Goal: Information Seeking & Learning: Learn about a topic

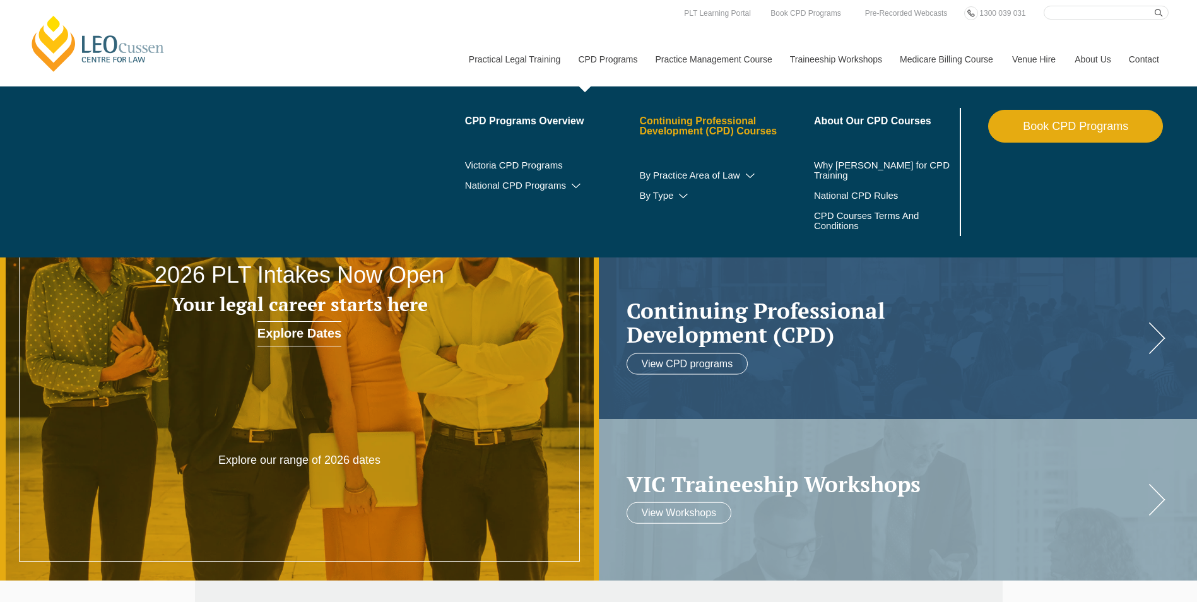
click at [659, 119] on link "Continuing Professional Development (CPD) Courses" at bounding box center [726, 126] width 175 height 20
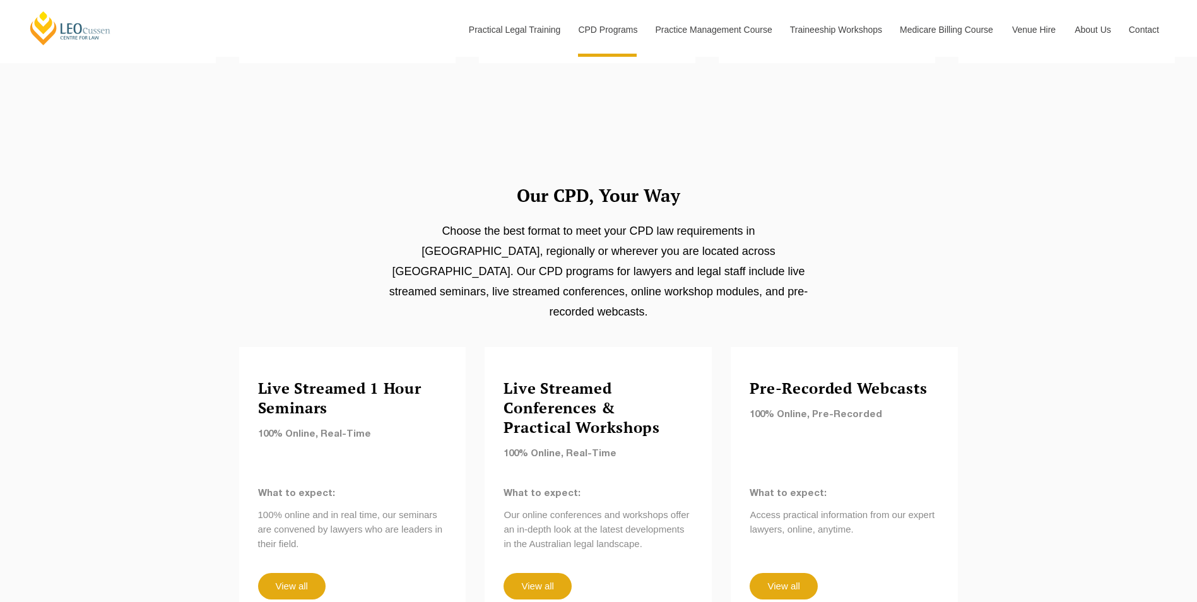
scroll to position [442, 0]
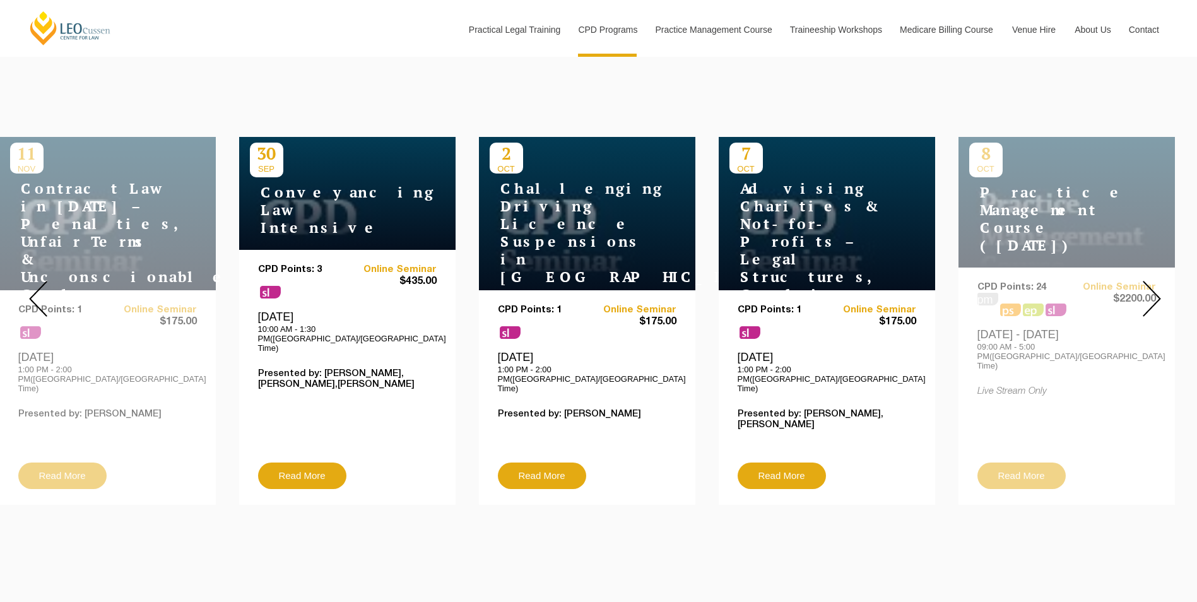
click at [1152, 298] on img at bounding box center [1152, 299] width 18 height 36
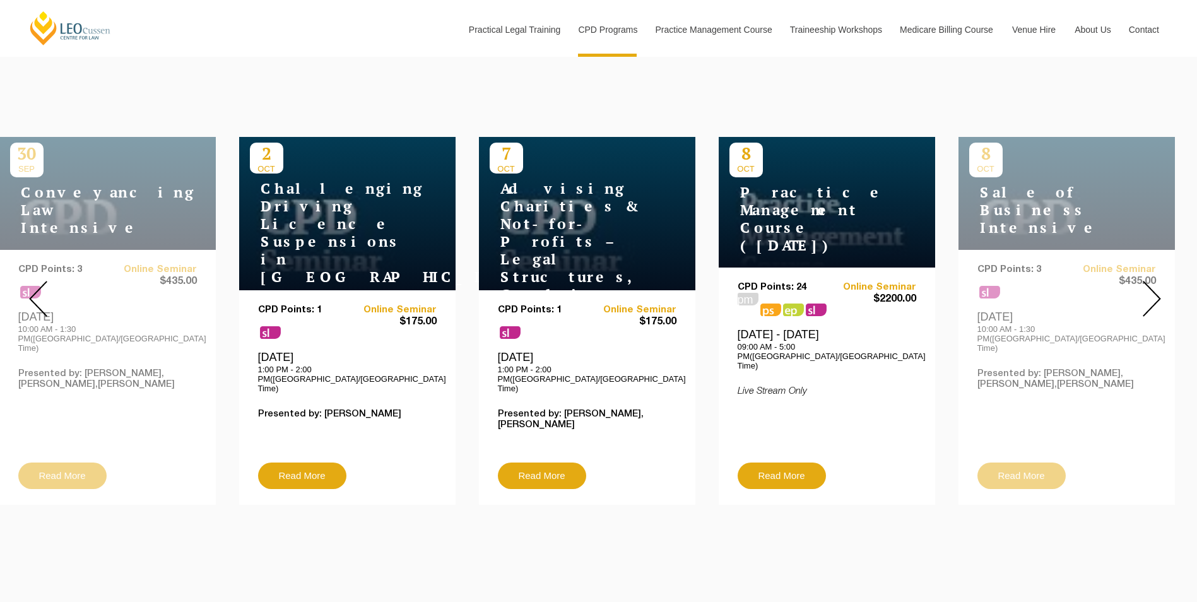
click at [1152, 298] on img at bounding box center [1152, 299] width 18 height 36
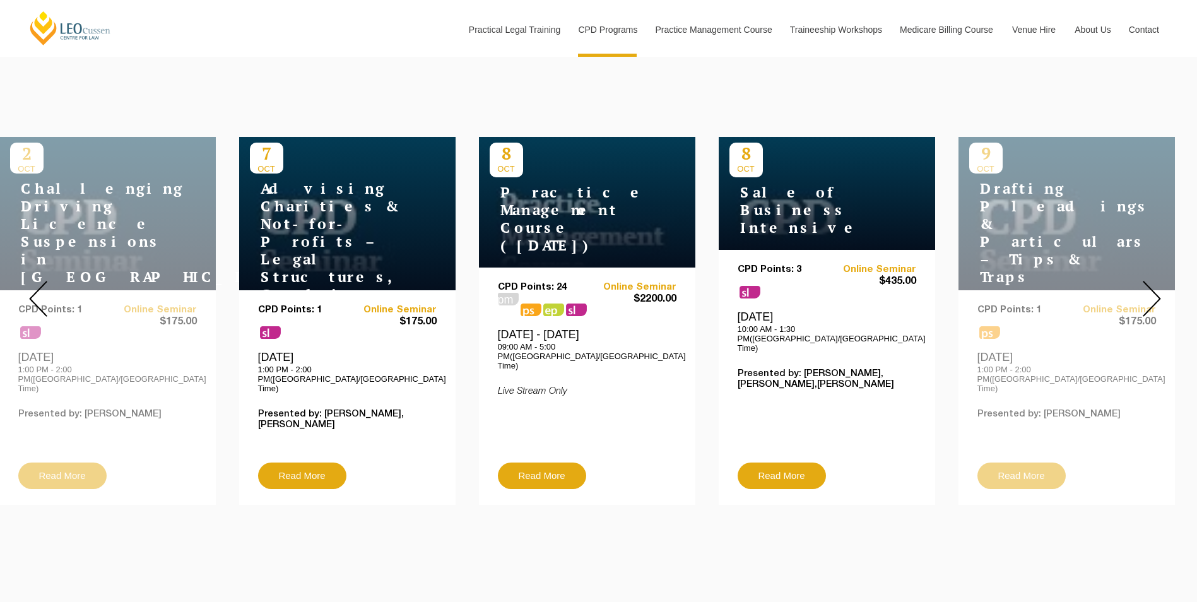
click at [1152, 298] on img at bounding box center [1152, 299] width 18 height 36
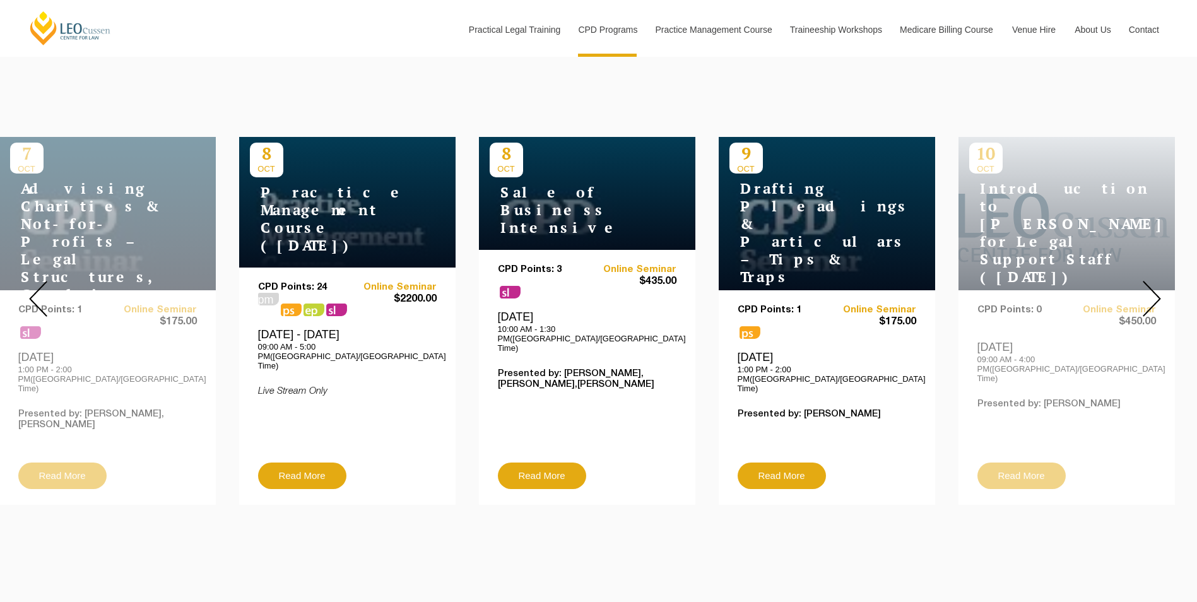
click at [1152, 298] on img at bounding box center [1152, 299] width 18 height 36
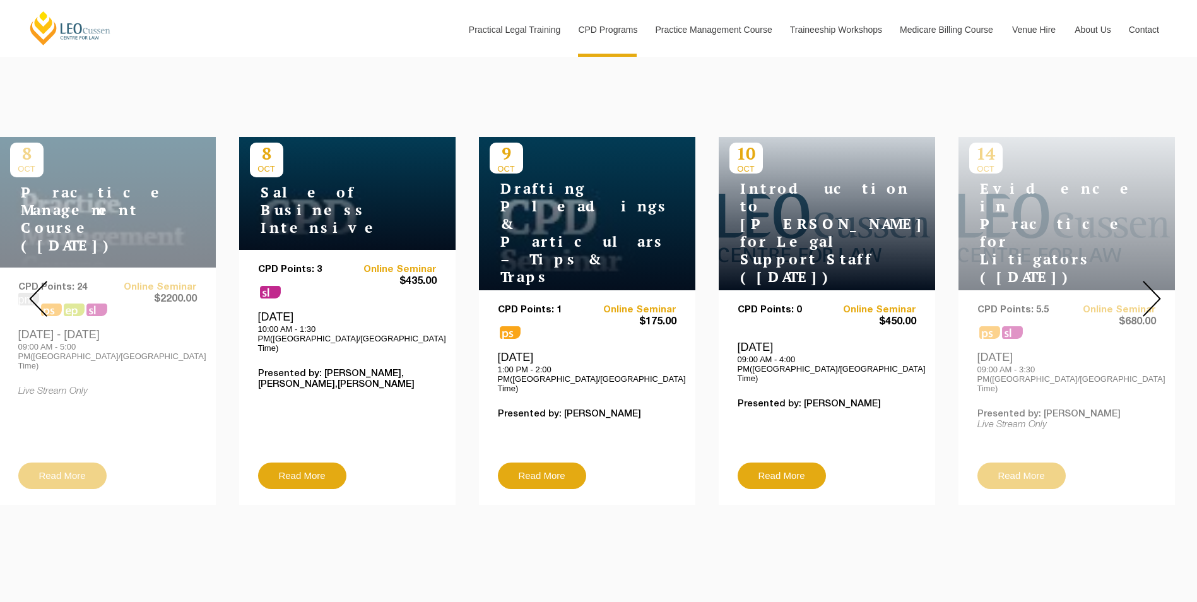
click at [1153, 291] on img at bounding box center [1152, 299] width 18 height 36
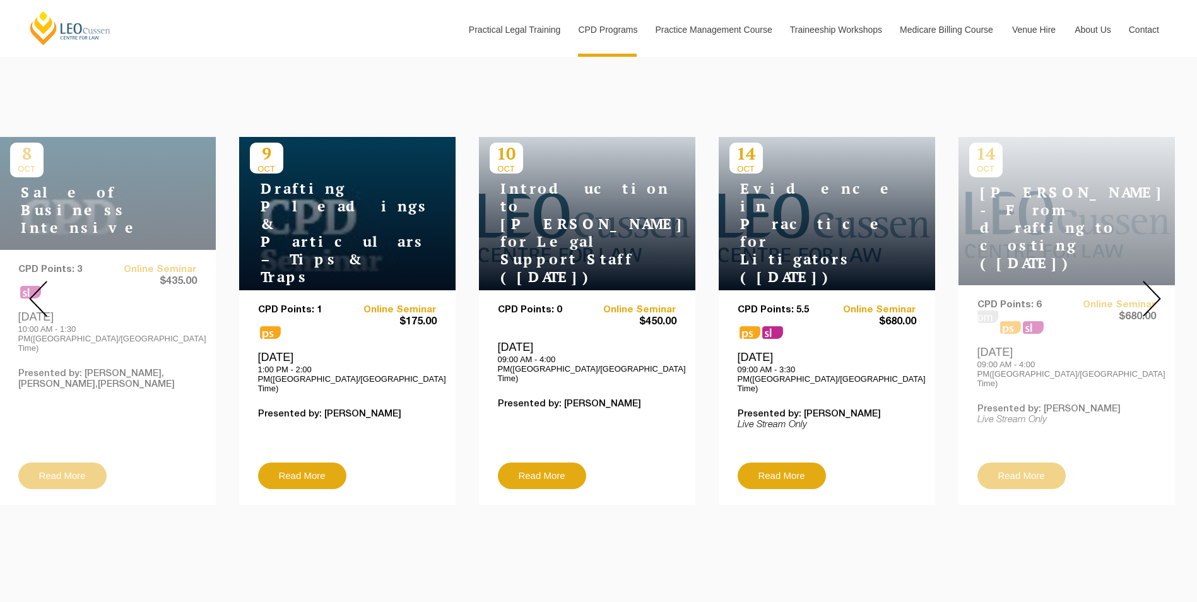
click at [1153, 291] on img at bounding box center [1152, 299] width 18 height 36
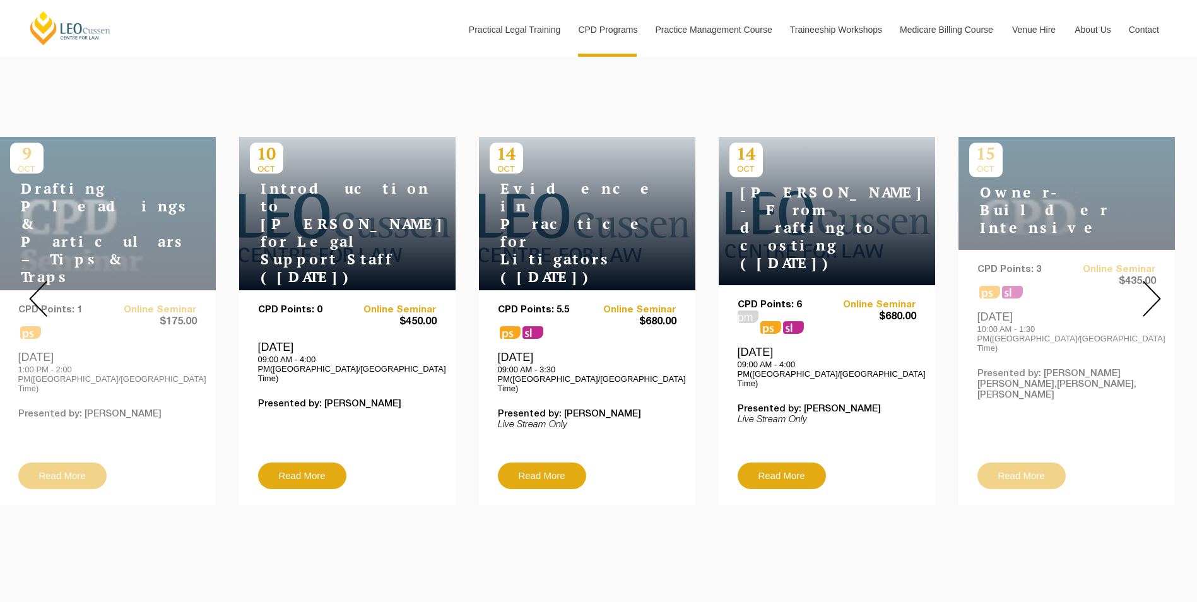
click at [1146, 299] on img at bounding box center [1152, 299] width 18 height 36
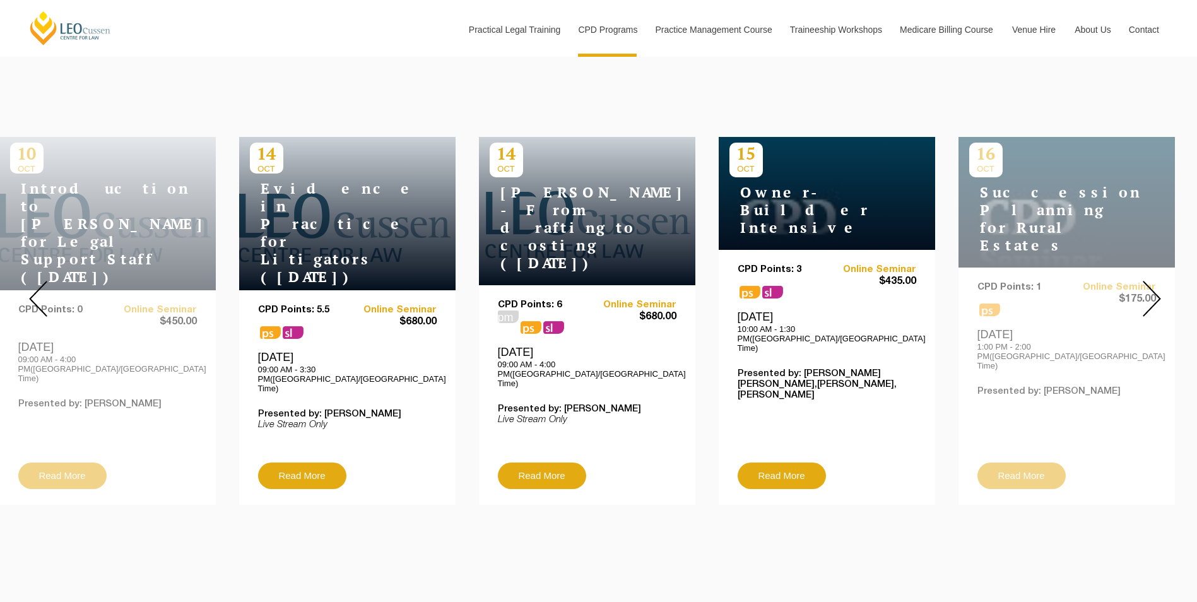
click at [1146, 299] on img at bounding box center [1152, 299] width 18 height 36
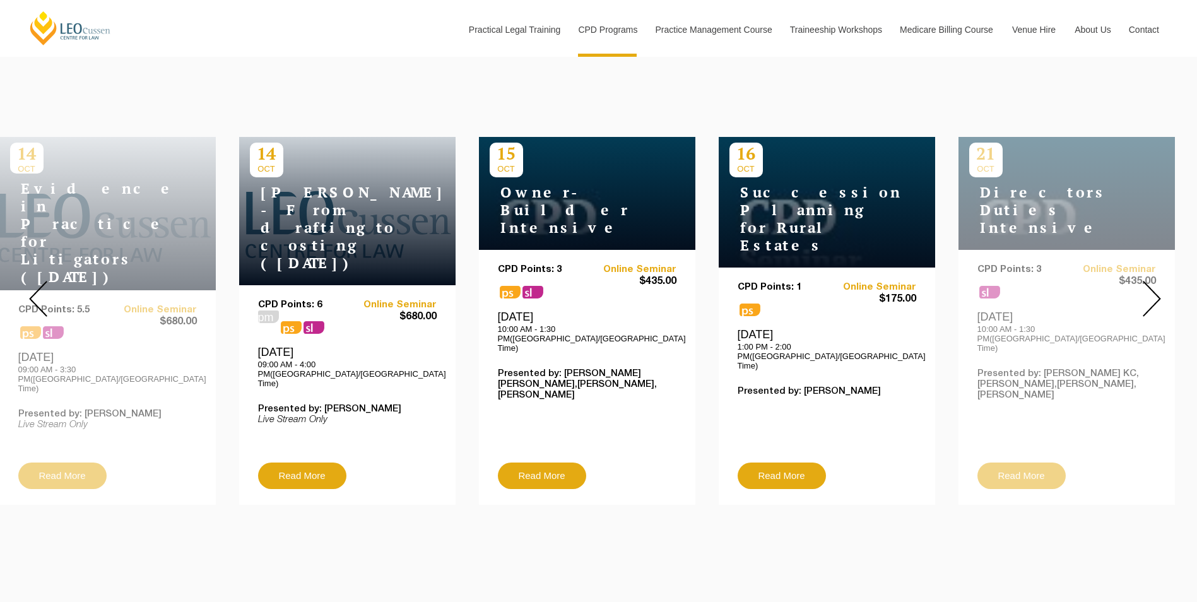
click at [1144, 301] on img at bounding box center [1152, 299] width 18 height 36
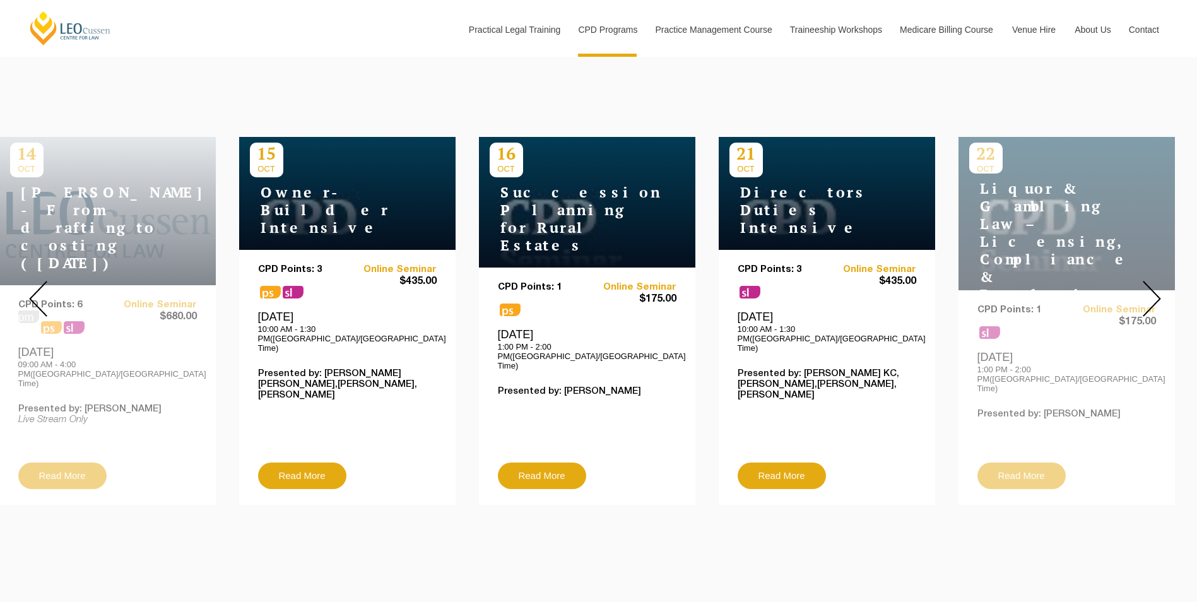
click at [1144, 301] on img at bounding box center [1152, 299] width 18 height 36
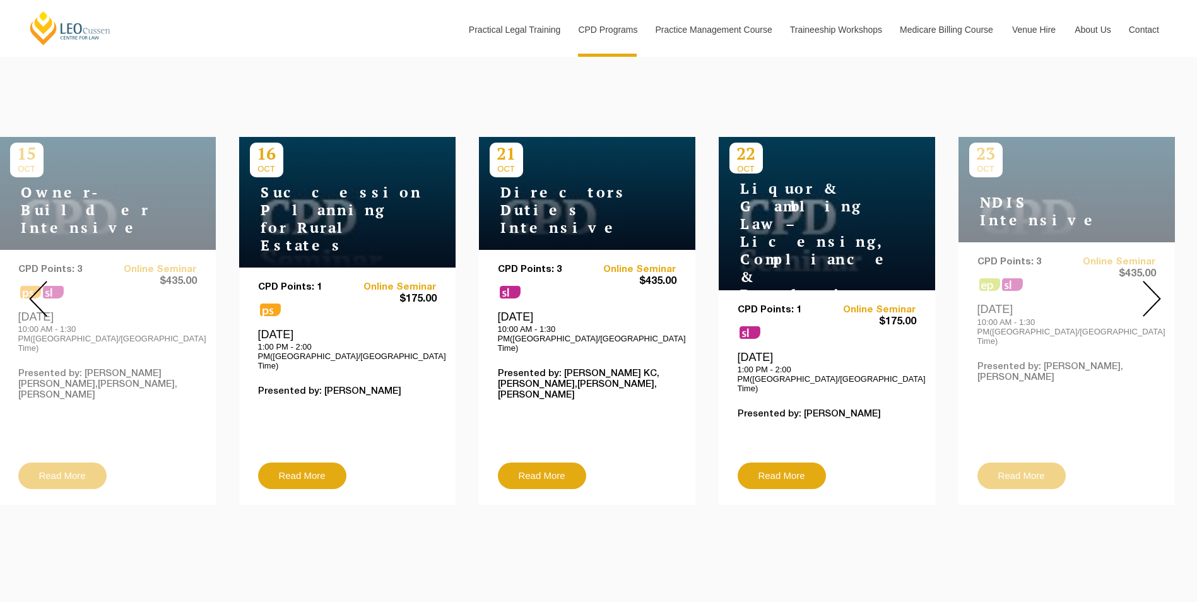
click at [1143, 301] on img at bounding box center [1152, 299] width 18 height 36
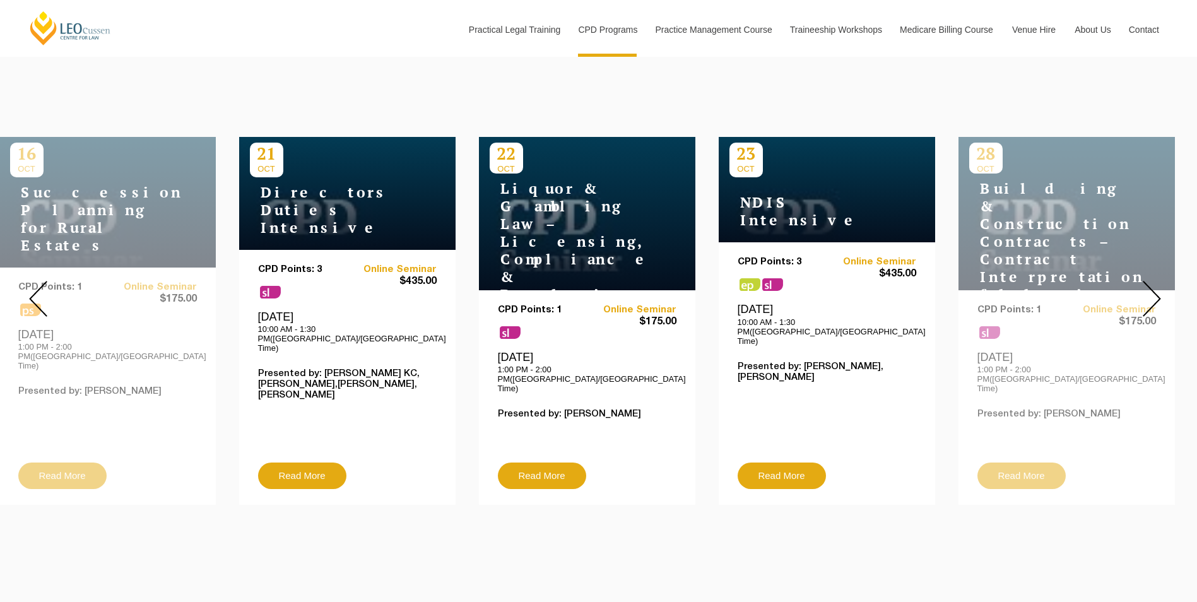
click at [1143, 301] on img at bounding box center [1152, 299] width 18 height 36
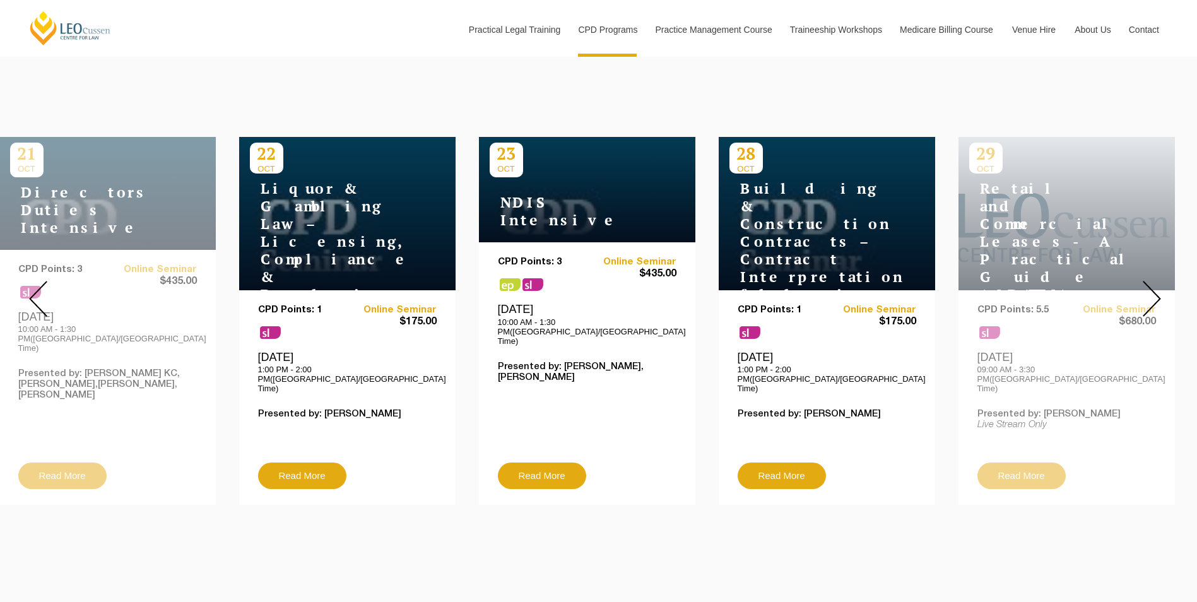
click at [1143, 301] on img at bounding box center [1152, 299] width 18 height 36
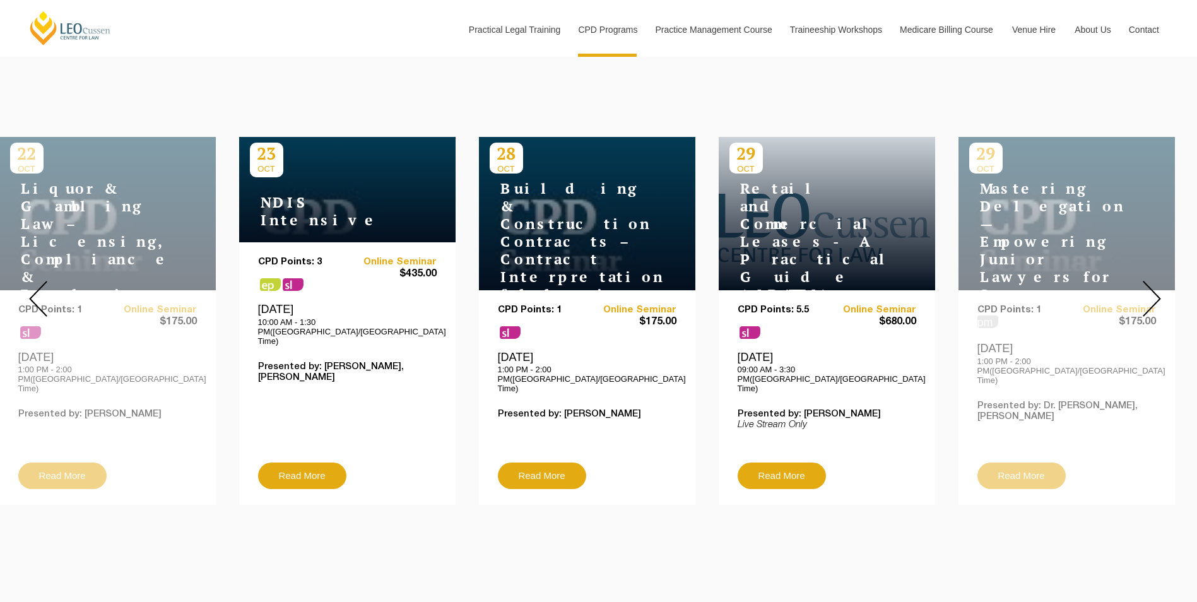
click at [1151, 297] on img at bounding box center [1152, 299] width 18 height 36
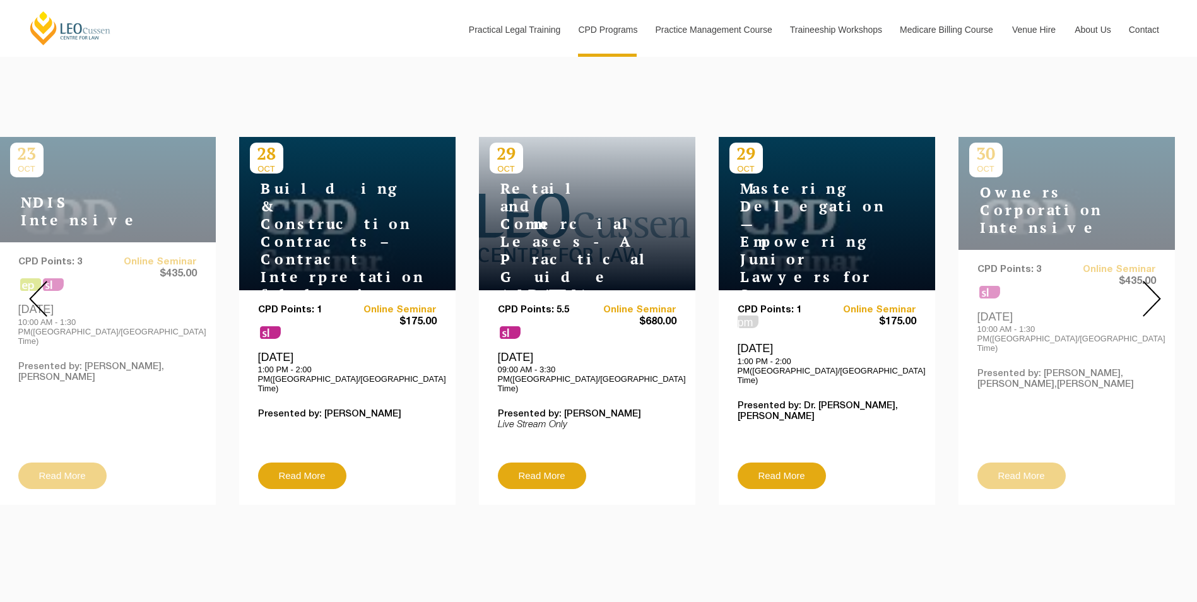
click at [1151, 291] on img at bounding box center [1152, 299] width 18 height 36
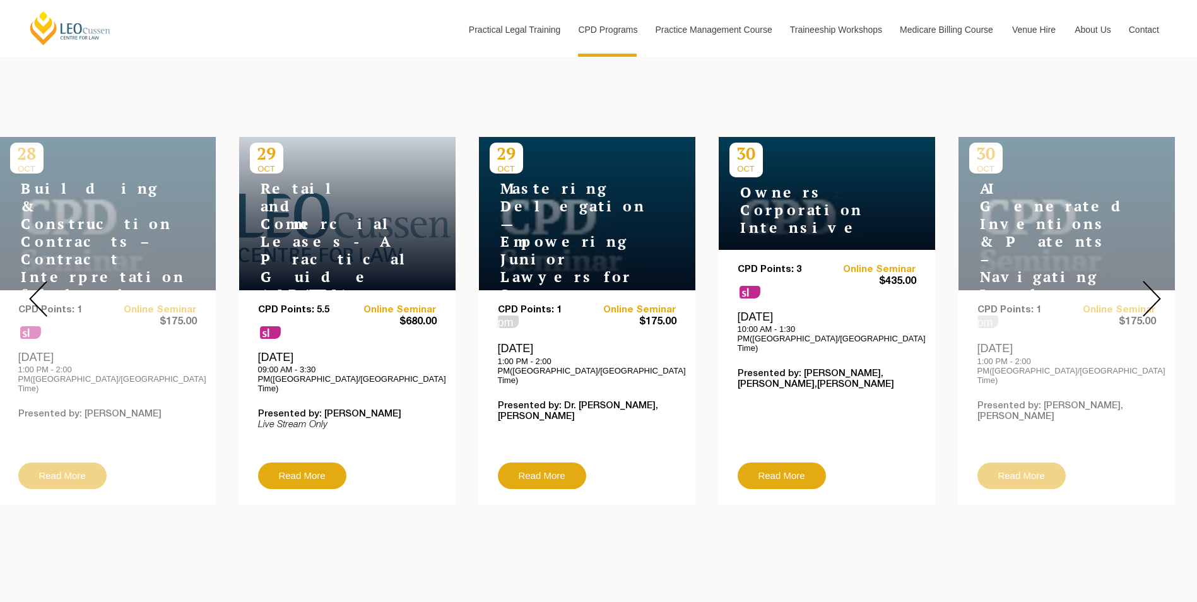
click at [1151, 291] on img at bounding box center [1152, 299] width 18 height 36
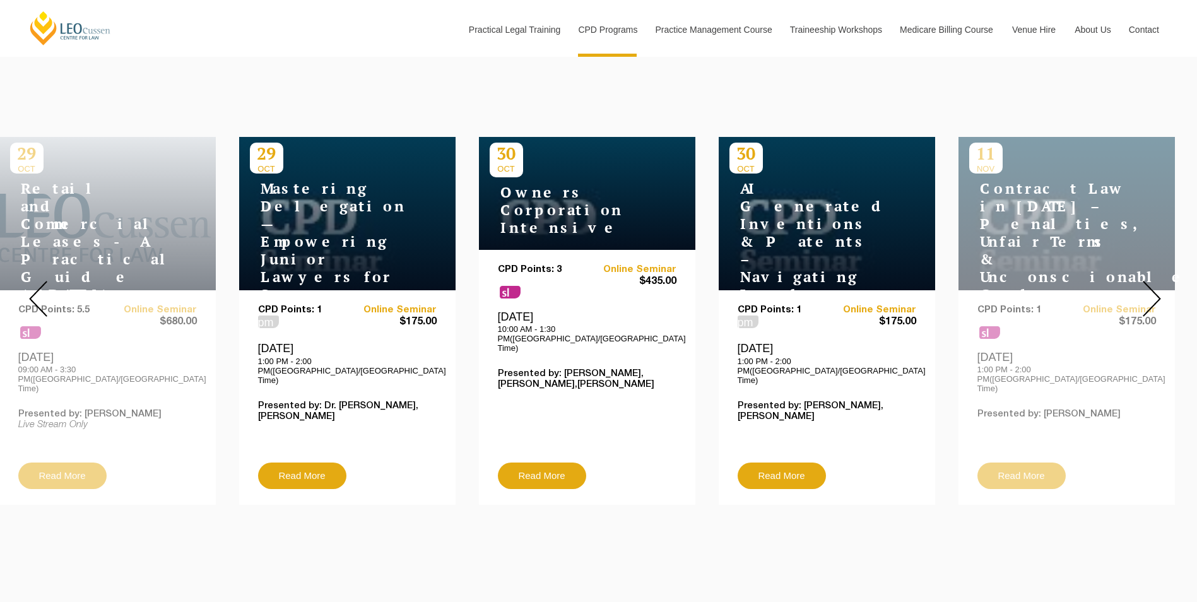
click at [1151, 291] on img at bounding box center [1152, 299] width 18 height 36
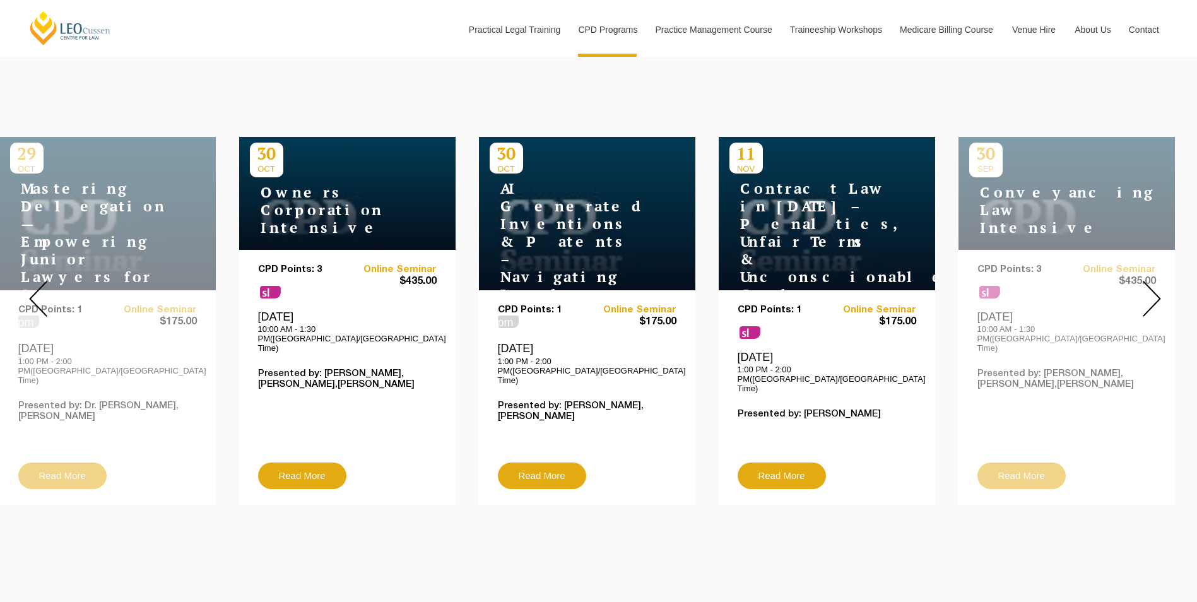
click at [1151, 291] on img at bounding box center [1152, 299] width 18 height 36
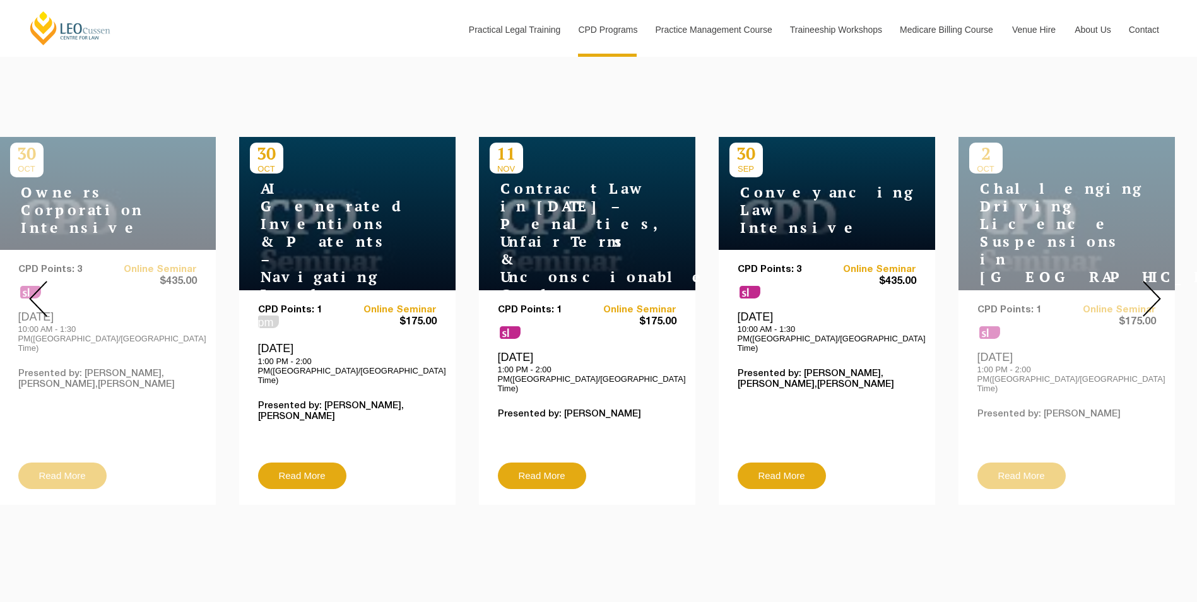
click at [1151, 291] on img at bounding box center [1152, 299] width 18 height 36
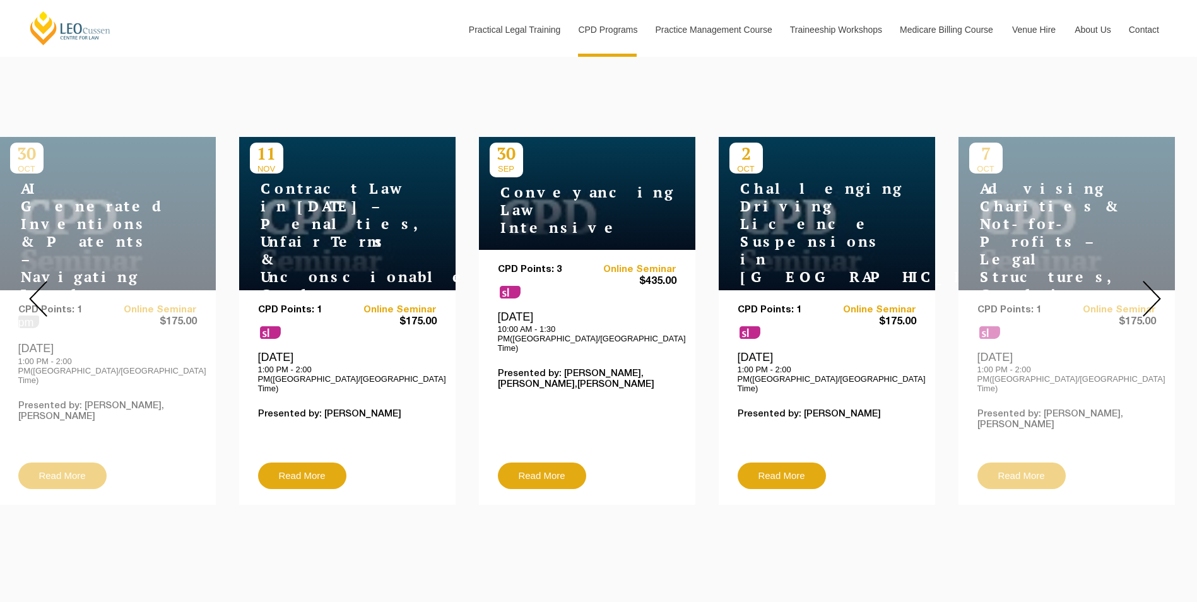
click at [1151, 291] on img at bounding box center [1152, 299] width 18 height 36
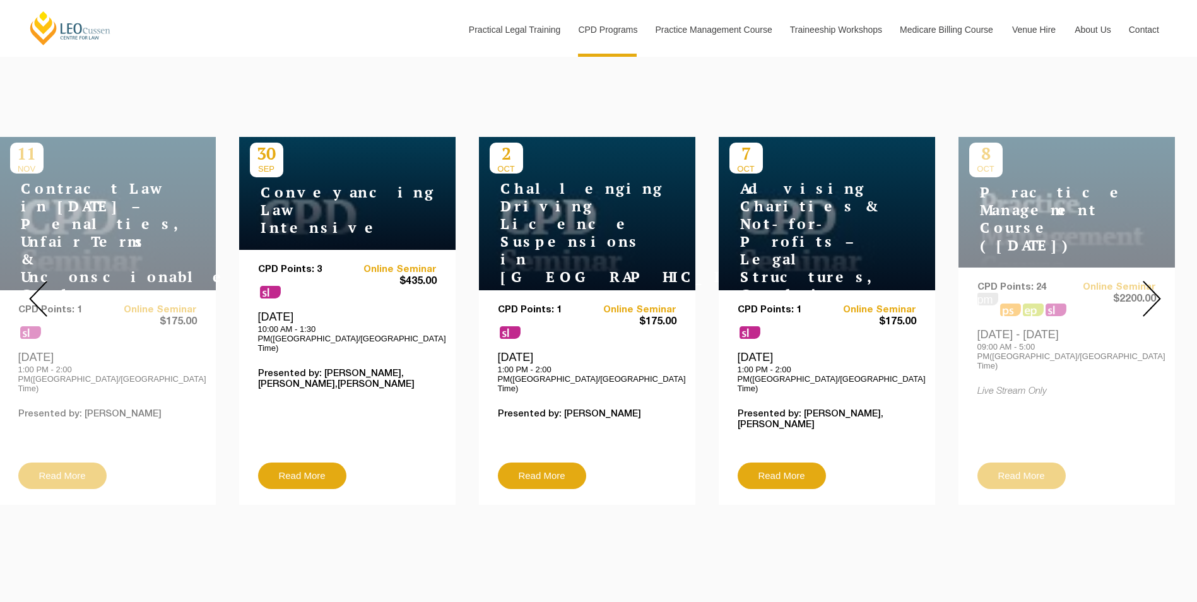
click at [1151, 291] on img at bounding box center [1152, 299] width 18 height 36
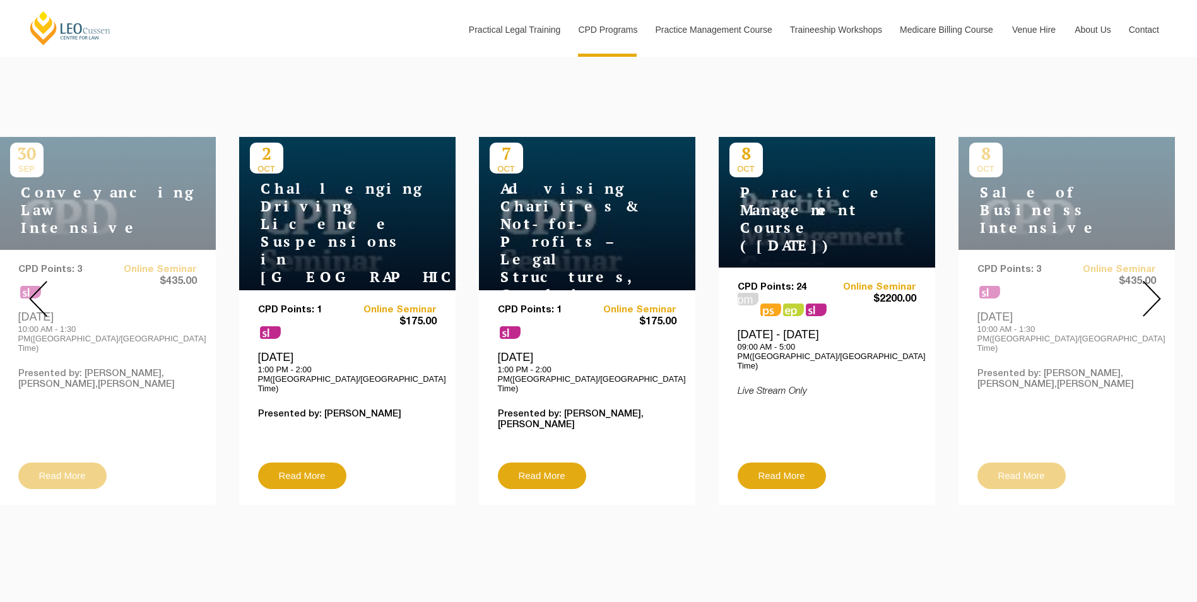
click at [1151, 291] on img at bounding box center [1152, 299] width 18 height 36
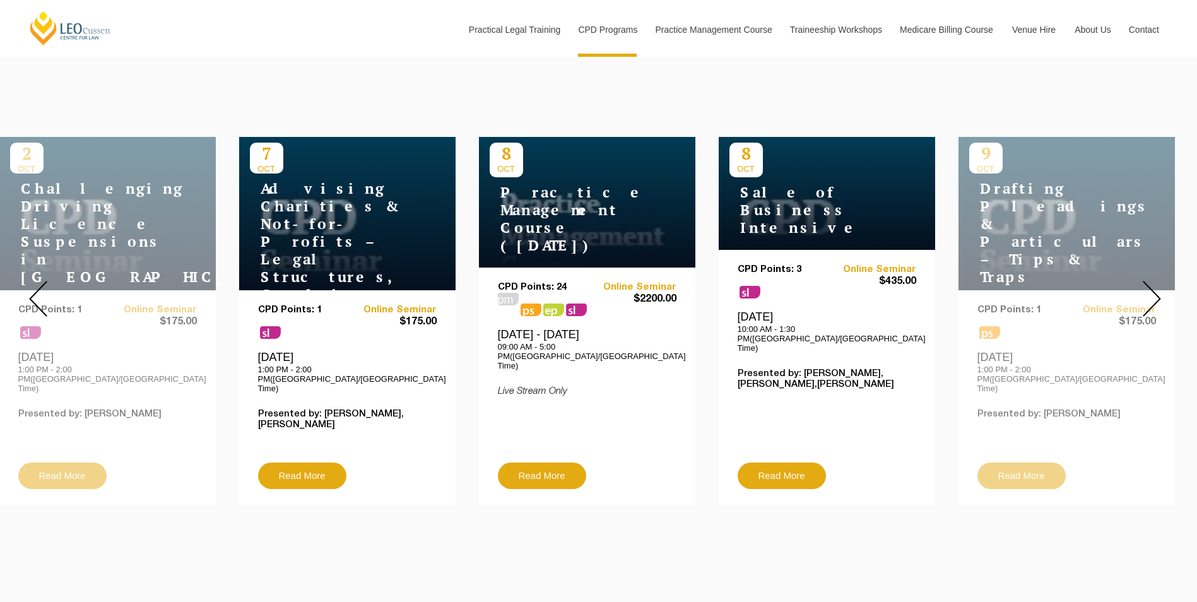
click at [1151, 291] on img at bounding box center [1152, 299] width 18 height 36
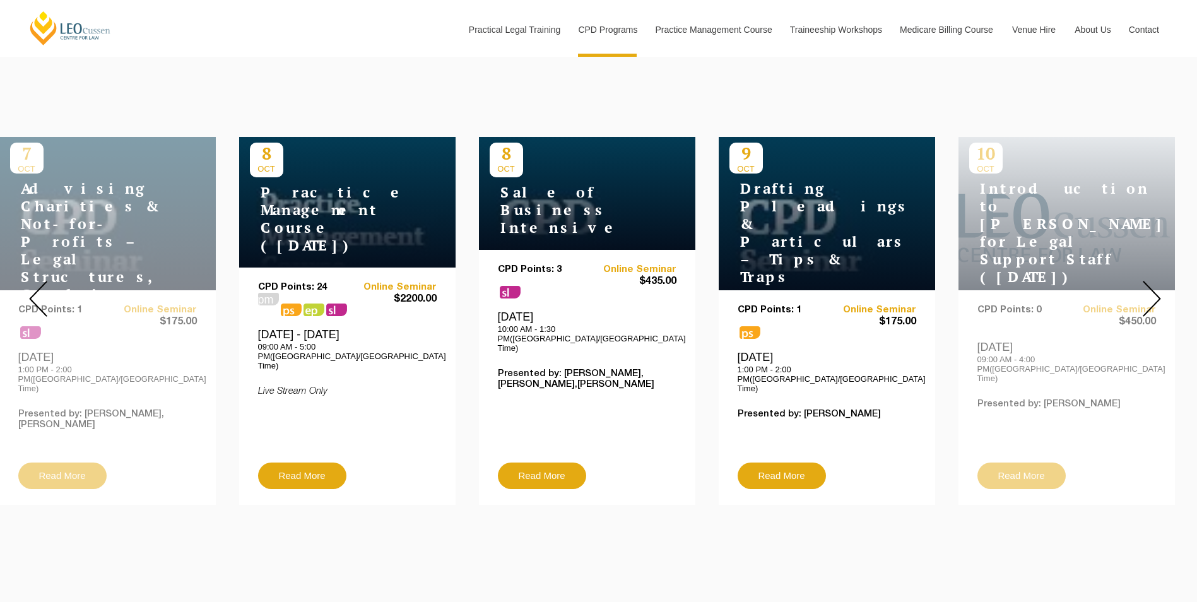
click at [1151, 291] on img at bounding box center [1152, 299] width 18 height 36
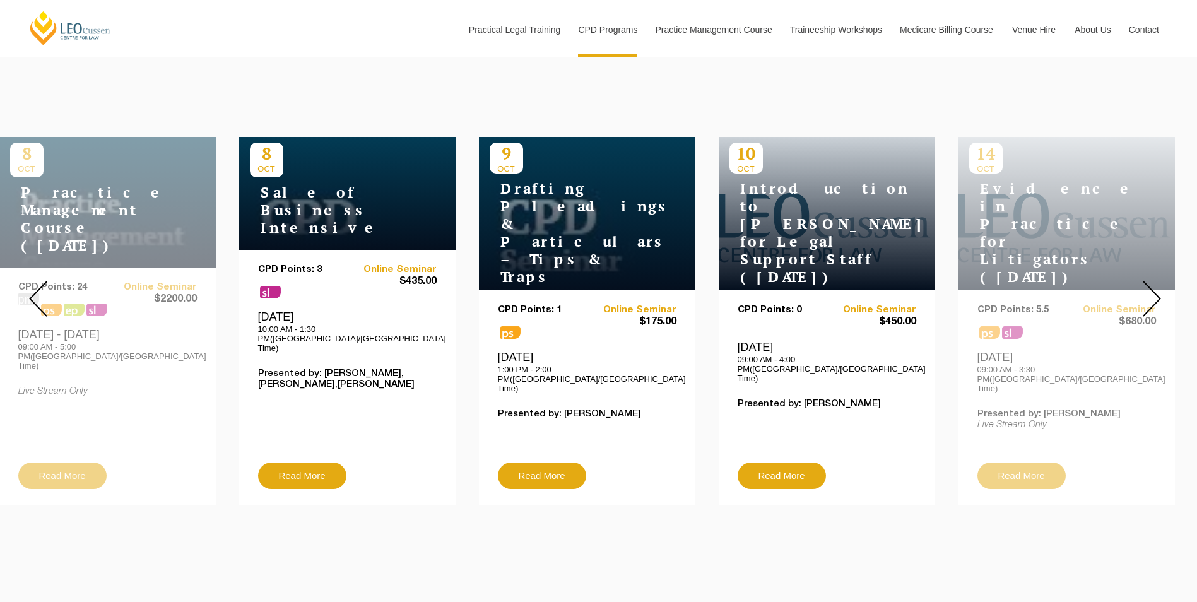
click at [1151, 291] on img at bounding box center [1152, 299] width 18 height 36
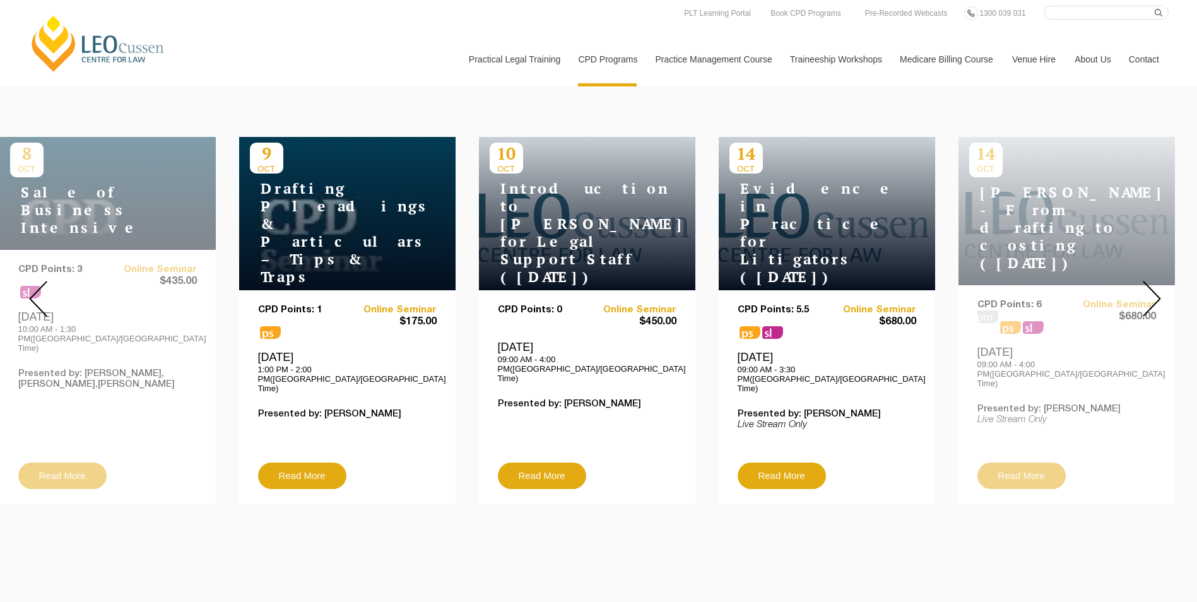
click at [1149, 296] on img at bounding box center [1152, 299] width 18 height 36
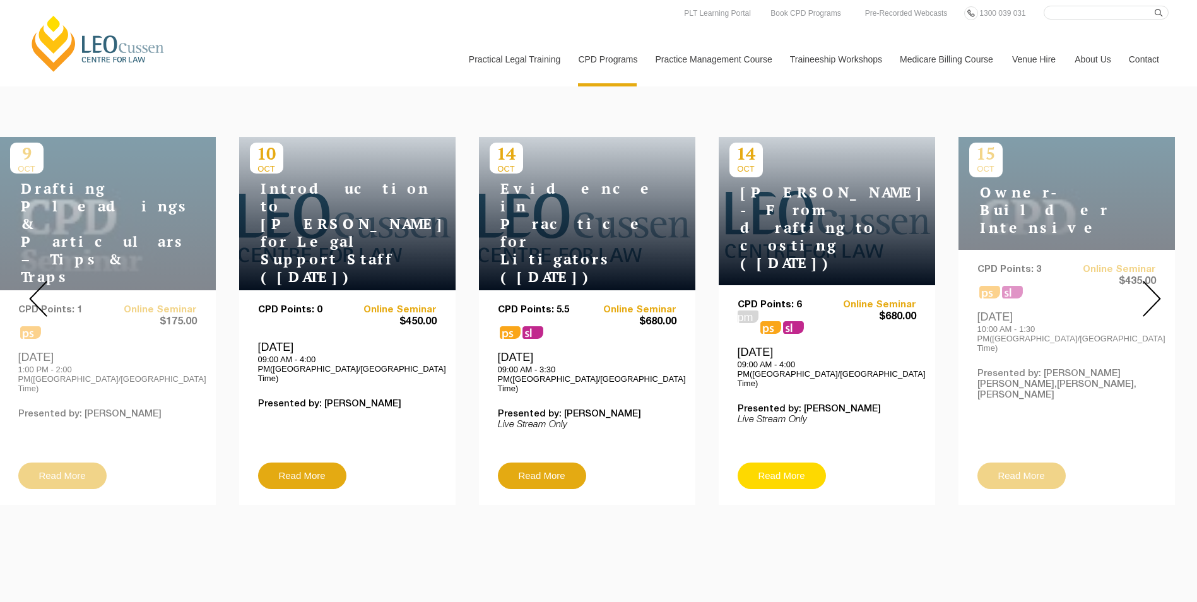
click at [794, 463] on link "Read More" at bounding box center [782, 476] width 88 height 27
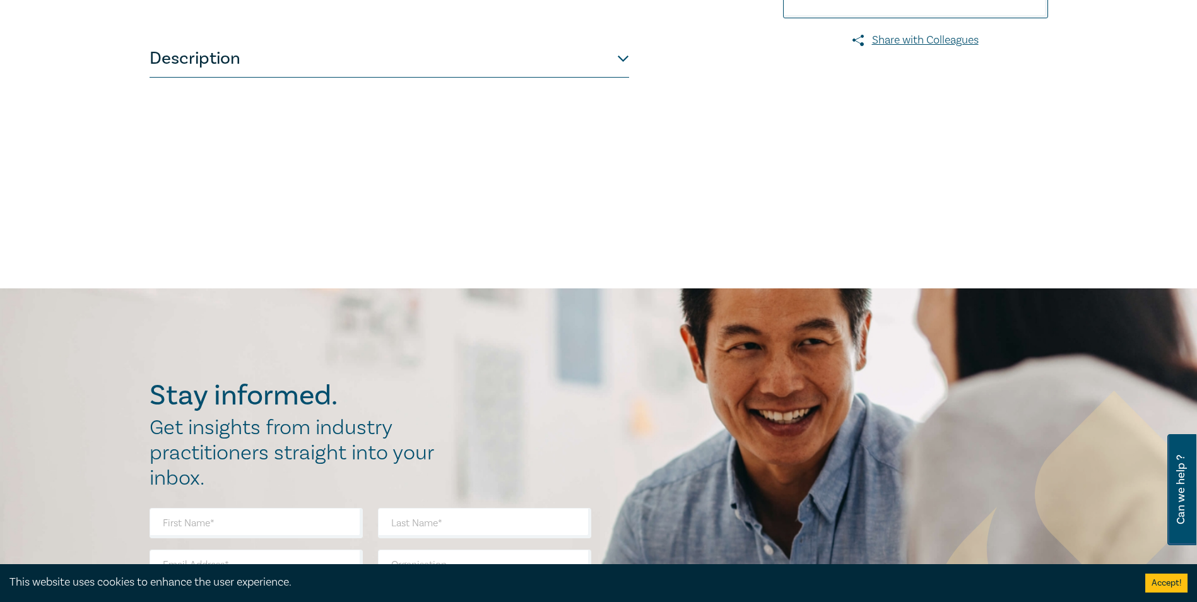
scroll to position [379, 0]
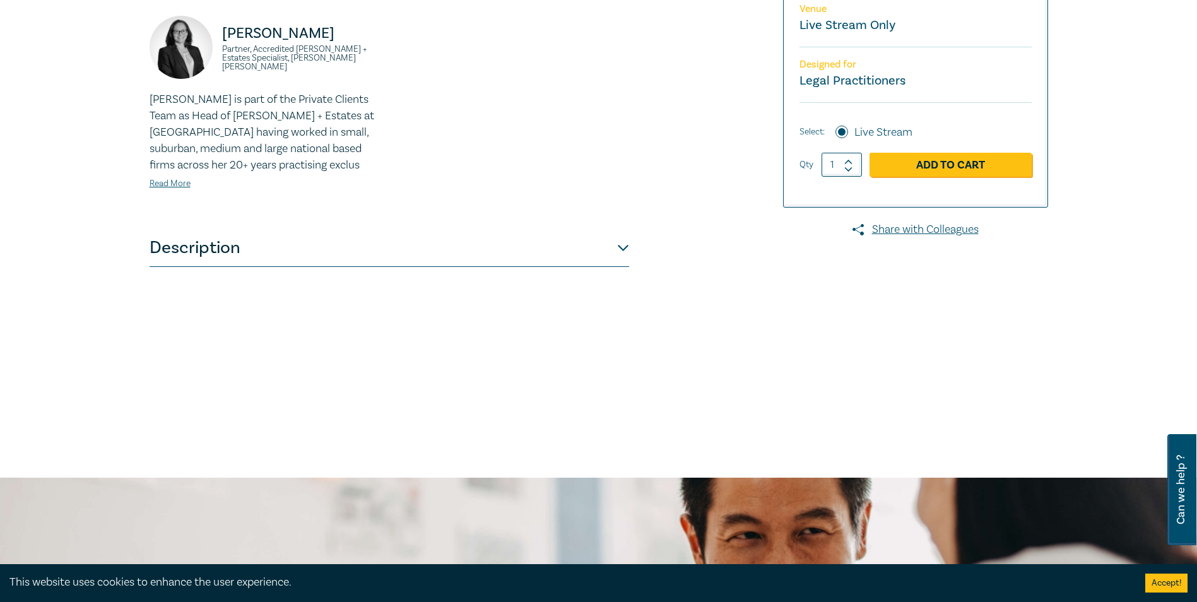
click at [627, 249] on button "Description" at bounding box center [390, 248] width 480 height 38
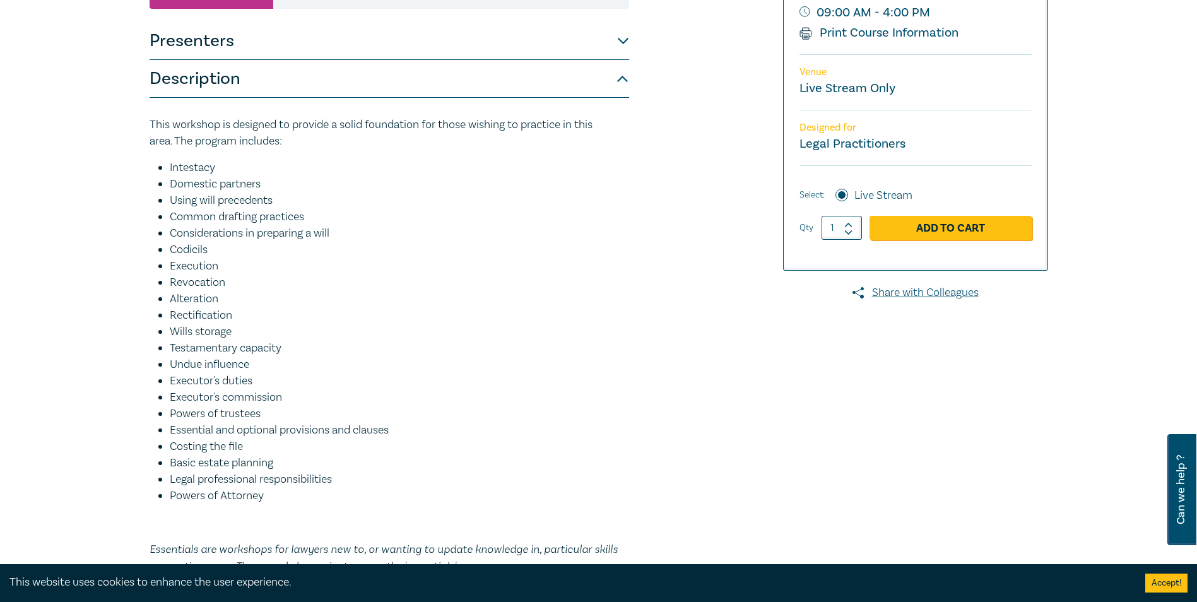
scroll to position [0, 0]
